Goal: Entertainment & Leisure: Consume media (video, audio)

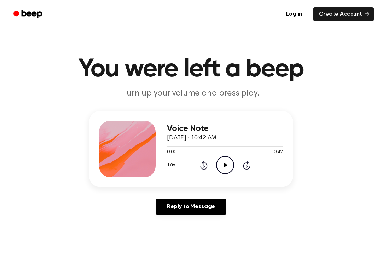
click at [220, 164] on icon "Play Audio" at bounding box center [225, 165] width 18 height 18
click at [225, 166] on icon "Pause Audio" at bounding box center [225, 165] width 18 height 18
click at [221, 163] on icon "Play Audio" at bounding box center [225, 165] width 18 height 18
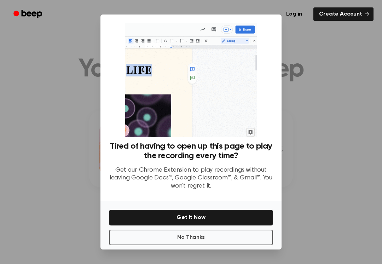
click at [140, 230] on button "No Thanks" at bounding box center [191, 238] width 164 height 16
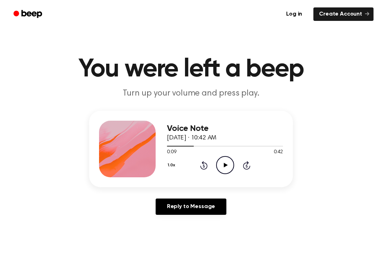
click at [222, 160] on icon "Play Audio" at bounding box center [225, 165] width 18 height 18
click at [233, 167] on circle at bounding box center [224, 164] width 17 height 17
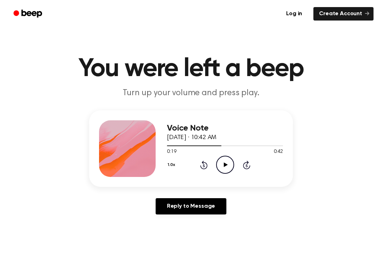
click at [226, 163] on icon "Play Audio" at bounding box center [225, 165] width 18 height 18
click at [215, 160] on div "1.0x Rewind 5 seconds Pause Audio Skip 5 seconds" at bounding box center [225, 165] width 116 height 18
click at [219, 169] on icon "Pause Audio" at bounding box center [225, 165] width 18 height 18
click at [225, 166] on icon at bounding box center [226, 164] width 4 height 5
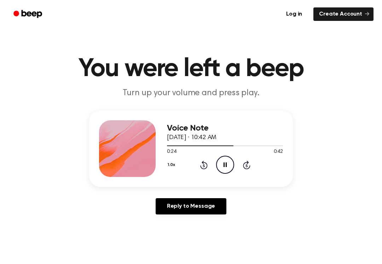
scroll to position [0, 0]
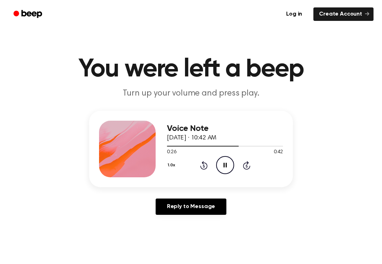
click at [226, 166] on icon at bounding box center [225, 165] width 3 height 5
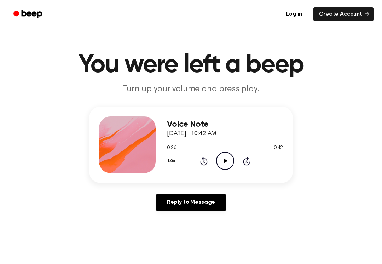
scroll to position [6, 0]
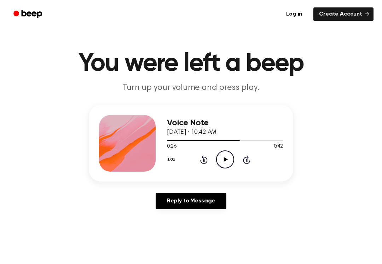
click at [206, 164] on icon "Rewind 5 seconds" at bounding box center [204, 159] width 8 height 9
click at [201, 159] on icon "Rewind 5 seconds" at bounding box center [204, 159] width 8 height 9
click at [203, 160] on icon at bounding box center [204, 160] width 2 height 3
click at [203, 159] on icon "Rewind 5 seconds" at bounding box center [204, 159] width 8 height 9
click at [204, 158] on icon "Rewind 5 seconds" at bounding box center [204, 159] width 8 height 9
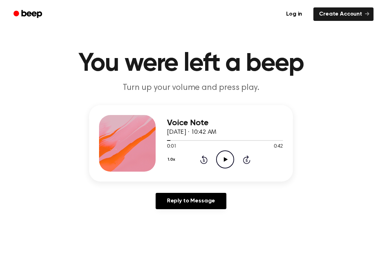
click at [225, 162] on icon "Play Audio" at bounding box center [225, 159] width 18 height 18
click at [223, 154] on icon "Pause Audio" at bounding box center [225, 159] width 18 height 18
click at [231, 156] on icon "Play Audio" at bounding box center [225, 159] width 18 height 18
click at [225, 157] on icon "Pause Audio" at bounding box center [225, 159] width 18 height 18
